Goal: Task Accomplishment & Management: Use online tool/utility

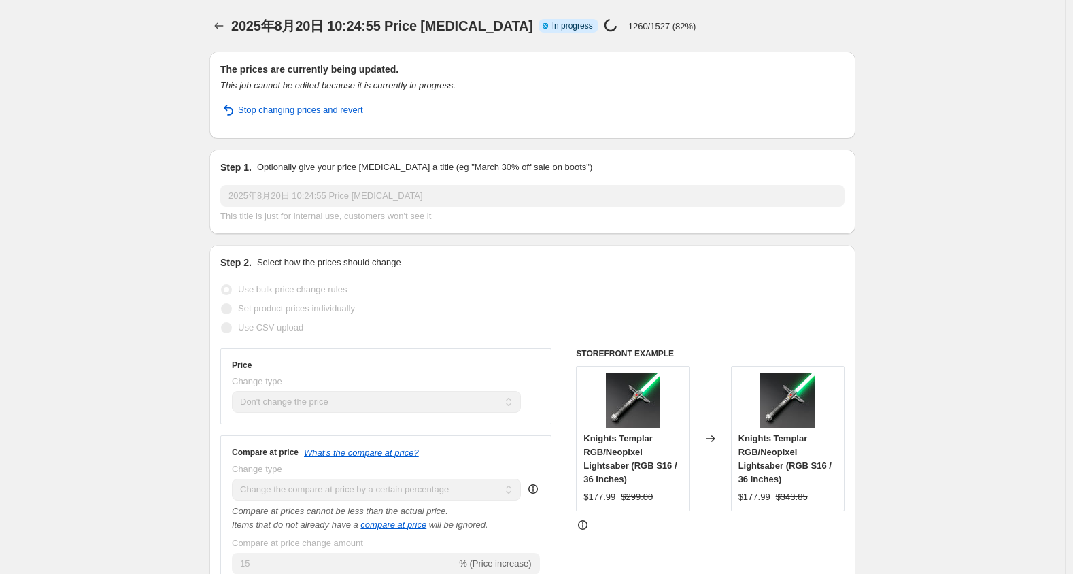
select select "no_change"
select select "percentage"
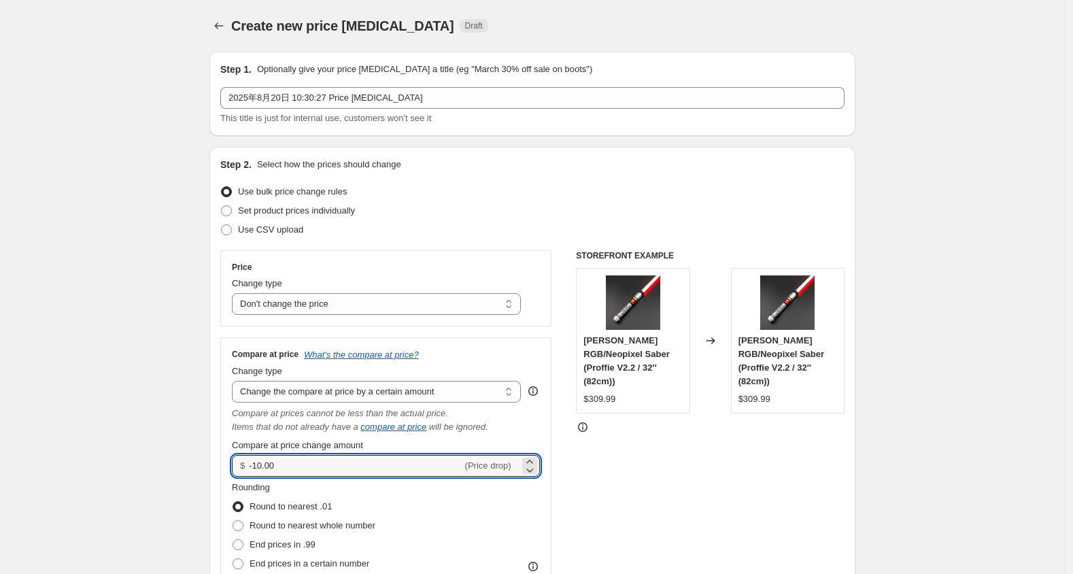
select select "no_change"
select select "by"
